Goal: Information Seeking & Learning: Learn about a topic

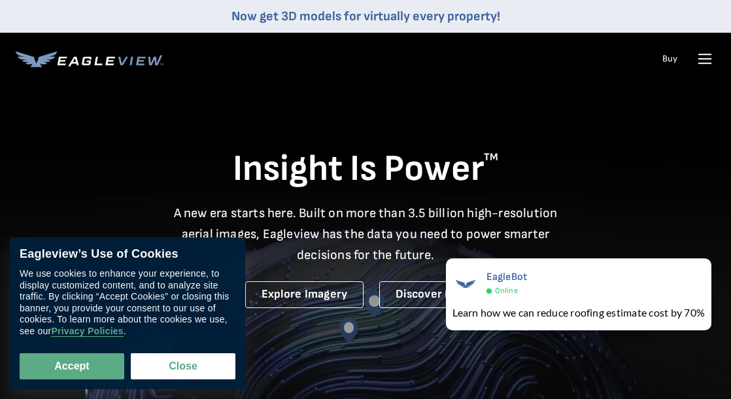
click at [345, 63] on div "Products Solutions Developer Resources Search Talk To Us Buy Login" at bounding box center [366, 59] width 700 height 52
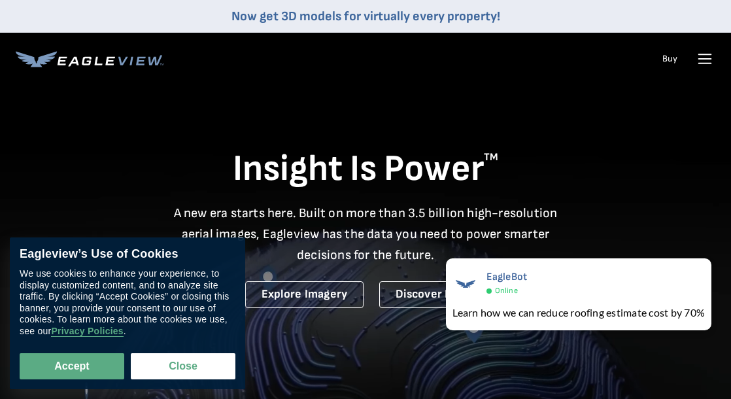
click at [701, 60] on icon at bounding box center [705, 58] width 21 height 21
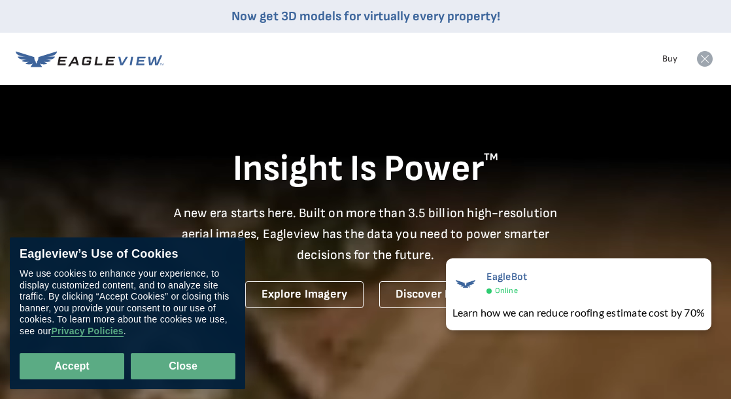
click at [183, 367] on button "Close" at bounding box center [183, 366] width 105 height 26
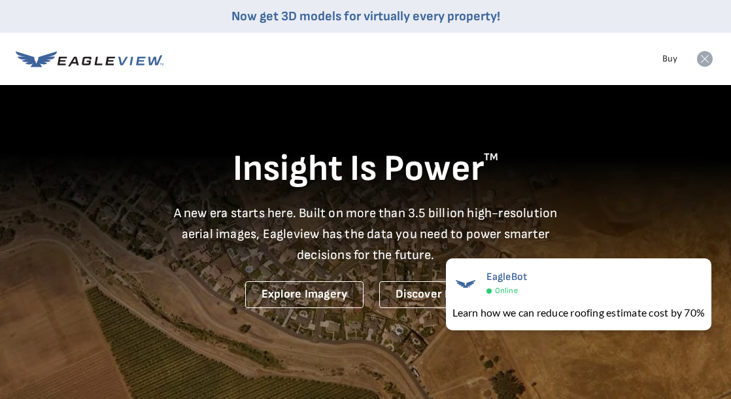
click at [403, 65] on div "Products Solutions Developer Resources Search Talk To Us Buy Login" at bounding box center [366, 59] width 700 height 52
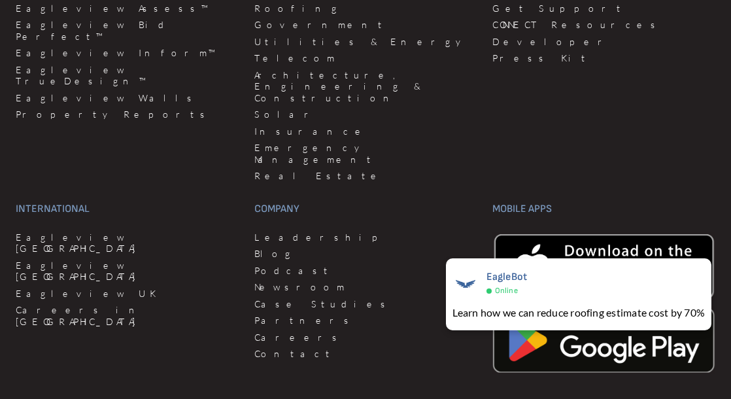
scroll to position [3664, 0]
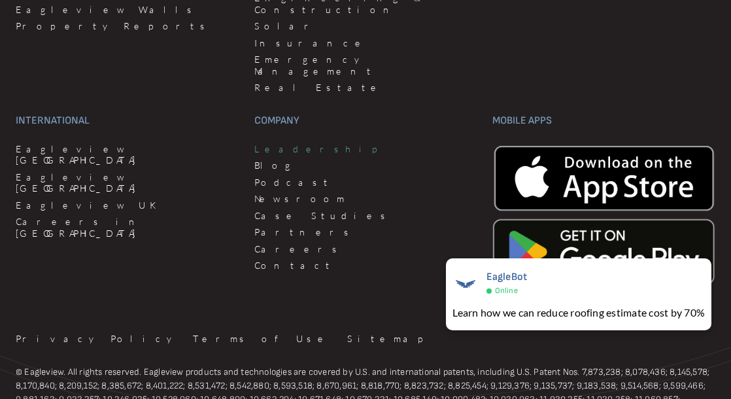
click at [291, 143] on link "Leadership" at bounding box center [366, 149] width 223 height 12
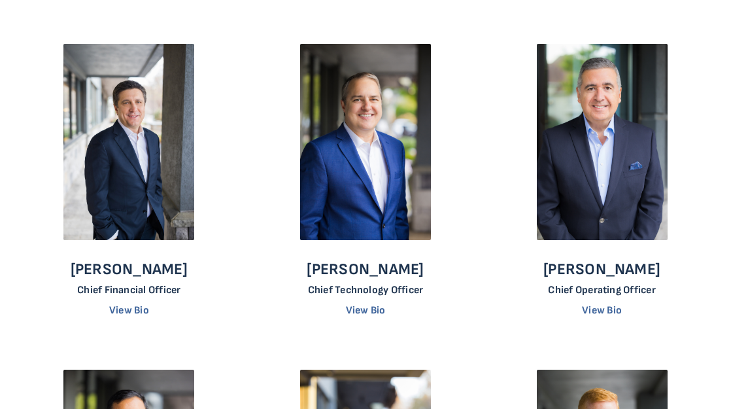
scroll to position [523, 0]
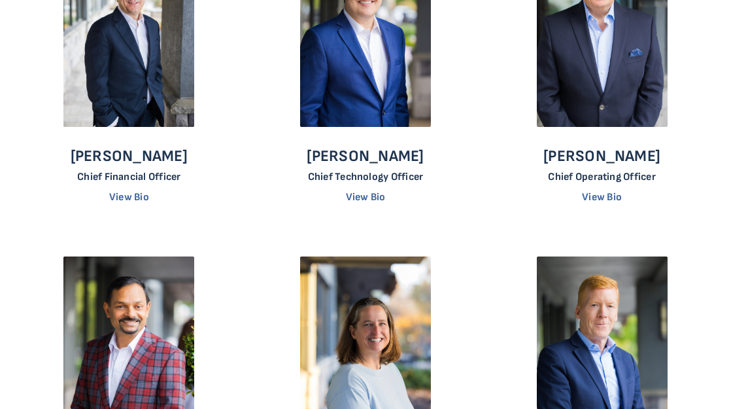
click at [486, 175] on div "[PERSON_NAME] Chief Financial Officer View Bio [PERSON_NAME] Chief Financial Of…" at bounding box center [366, 409] width 710 height 977
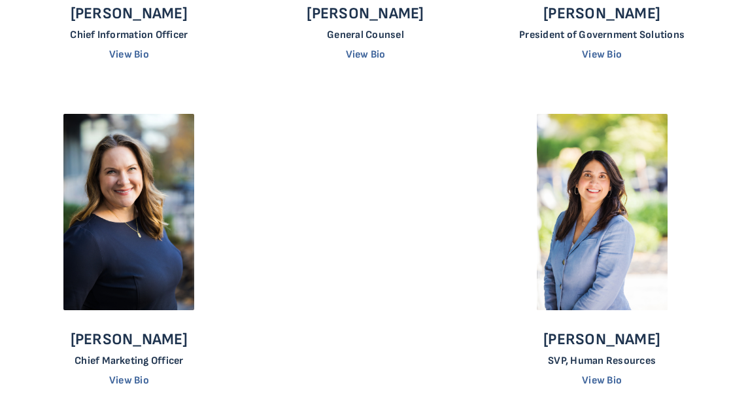
scroll to position [1047, 0]
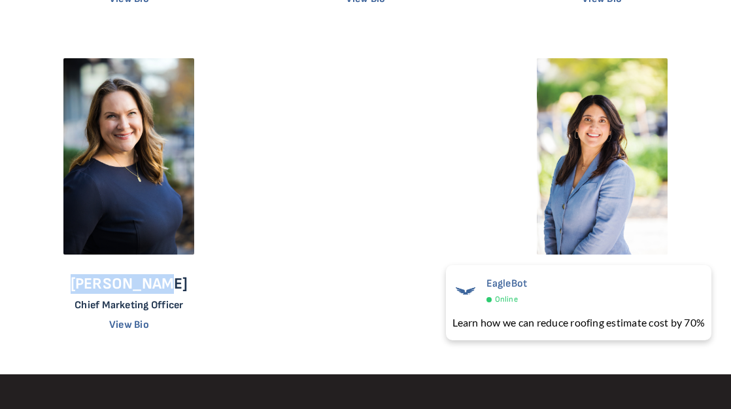
drag, startPoint x: 197, startPoint y: 286, endPoint x: 84, endPoint y: 292, distance: 112.7
click at [84, 292] on div "[PERSON_NAME] Chief Marketing Officer View Bio" at bounding box center [129, 196] width 207 height 277
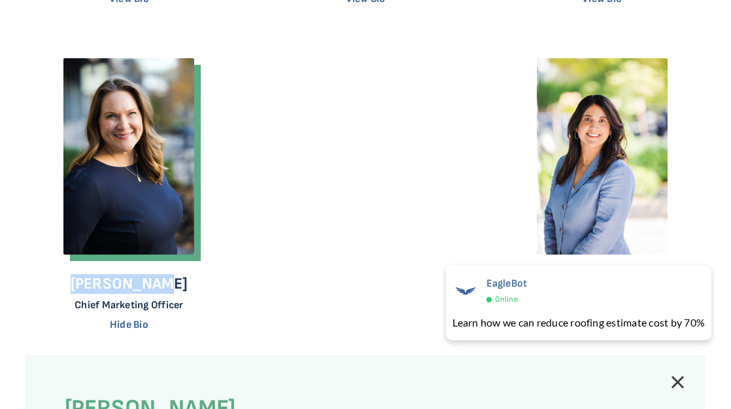
copy p "[PERSON_NAME]"
click at [298, 172] on div at bounding box center [366, 412] width 227 height 728
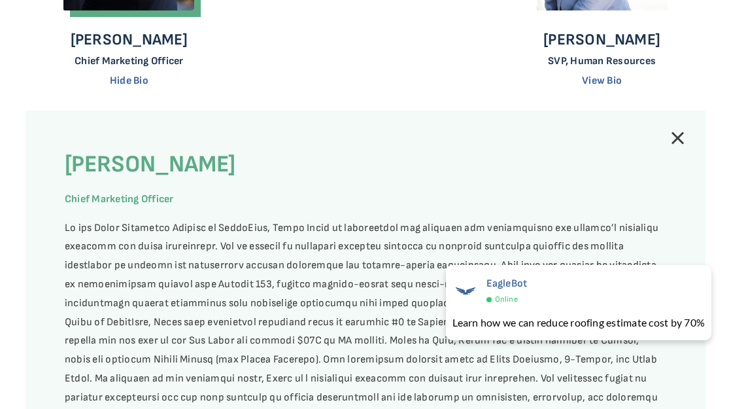
scroll to position [1178, 0]
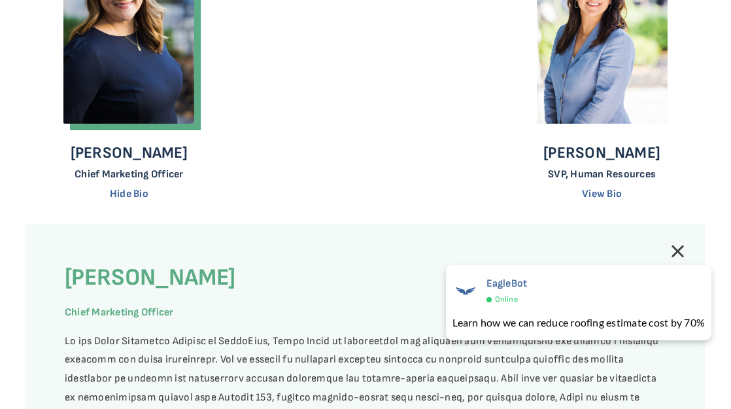
click at [599, 158] on p "[PERSON_NAME]" at bounding box center [602, 153] width 117 height 20
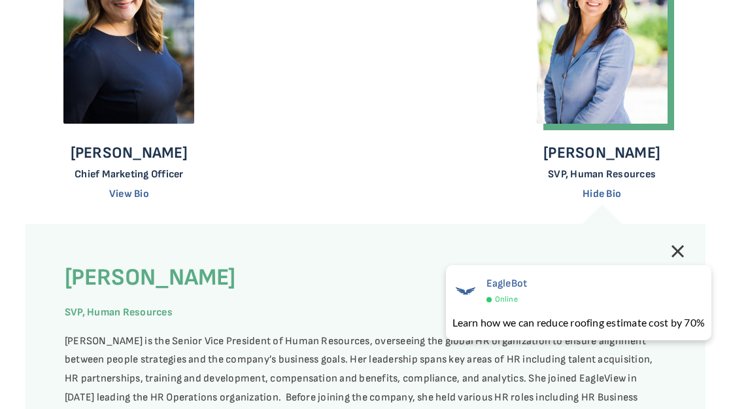
click at [633, 194] on div "[PERSON_NAME] SVP, Human Resources Hide Bio" at bounding box center [602, 173] width 117 height 61
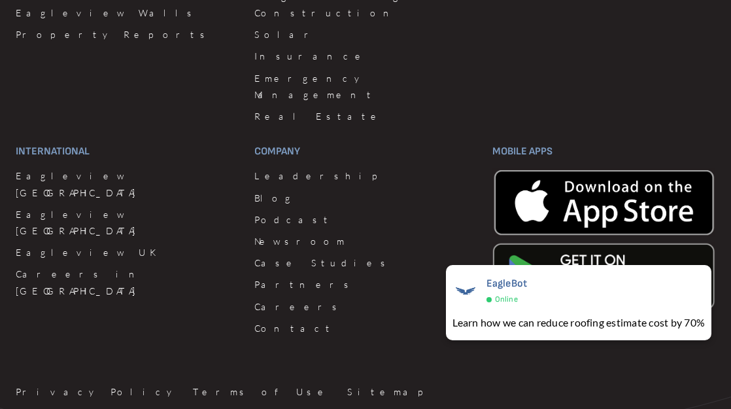
scroll to position [1701, 0]
